Goal: Find specific page/section: Find specific page/section

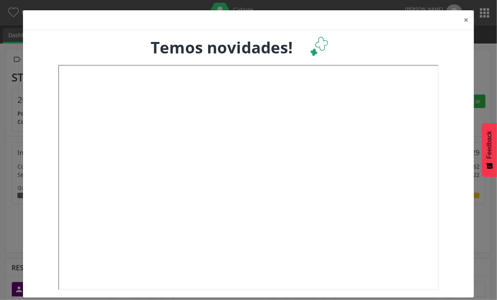
scroll to position [131, 162]
click at [464, 20] on button "×" at bounding box center [466, 19] width 16 height 19
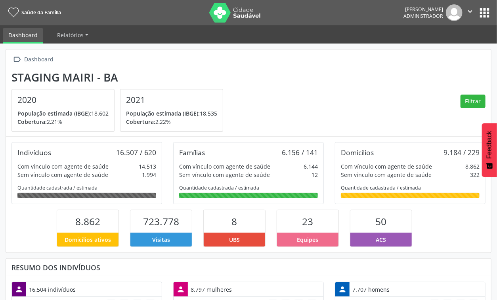
click at [480, 13] on button "apps" at bounding box center [484, 13] width 14 height 14
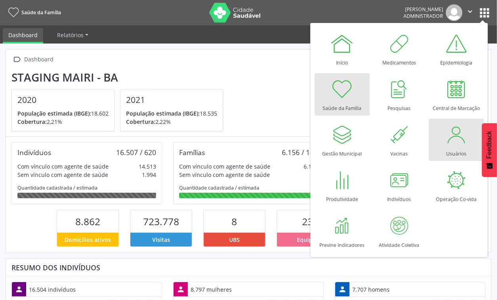
click at [448, 144] on div at bounding box center [456, 135] width 24 height 24
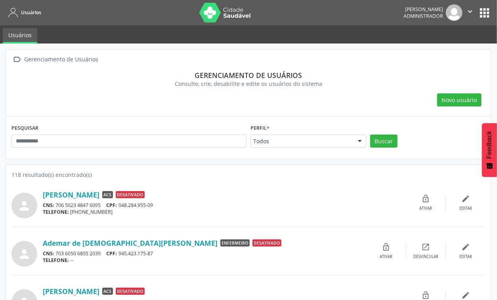
click at [327, 248] on div "Ademar de [DEMOGRAPHIC_DATA][PERSON_NAME] Enfermeiro Desativado CNS: 703 6050 6…" at bounding box center [205, 251] width 324 height 25
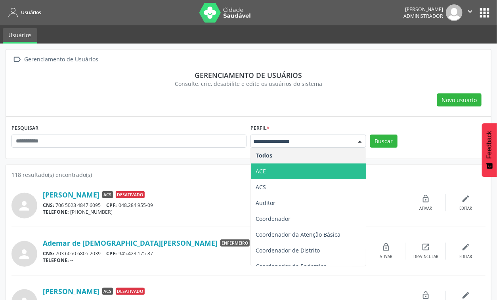
click at [300, 166] on span "ACE" at bounding box center [308, 172] width 115 height 16
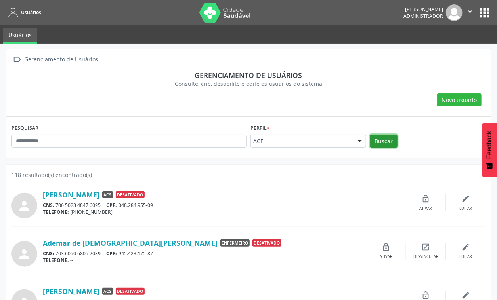
click at [381, 139] on button "Buscar" at bounding box center [383, 141] width 27 height 13
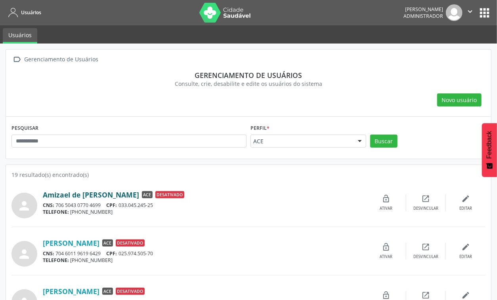
click at [115, 197] on link "Amizael de [PERSON_NAME]" at bounding box center [91, 195] width 96 height 9
